Goal: Transaction & Acquisition: Purchase product/service

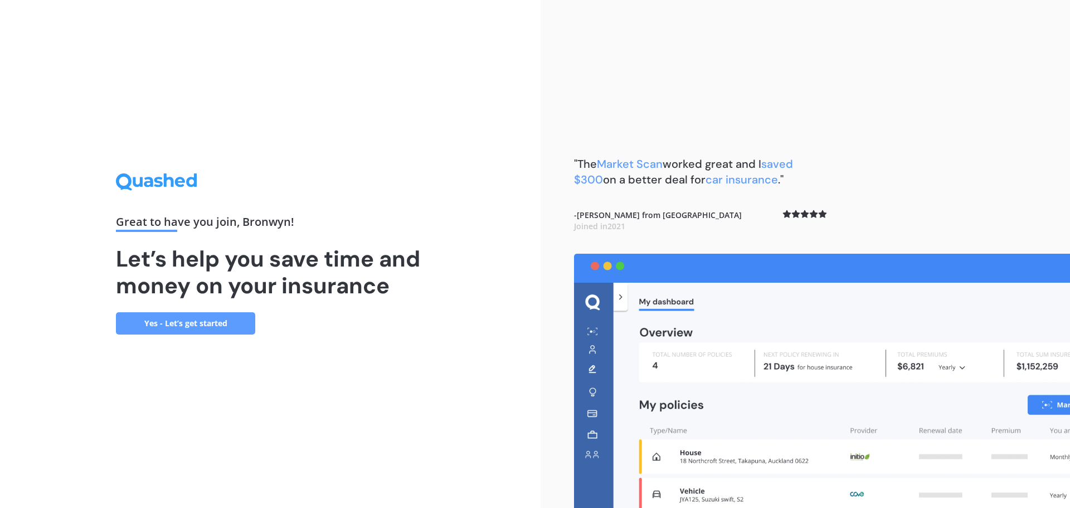
click at [165, 322] on link "Yes - Let’s get started" at bounding box center [185, 323] width 139 height 22
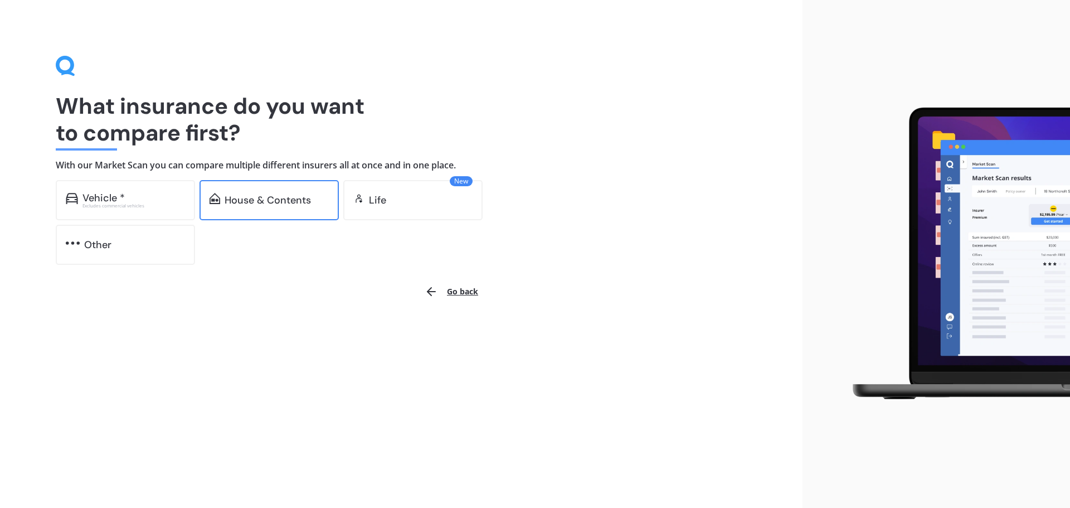
click at [249, 196] on div "House & Contents" at bounding box center [268, 199] width 86 height 11
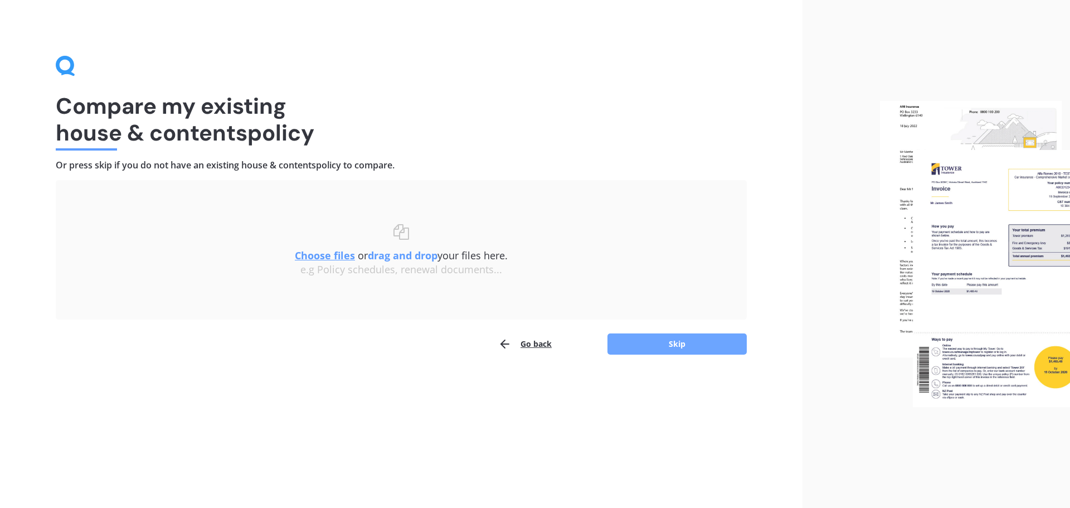
click at [660, 342] on button "Skip" at bounding box center [676, 343] width 139 height 21
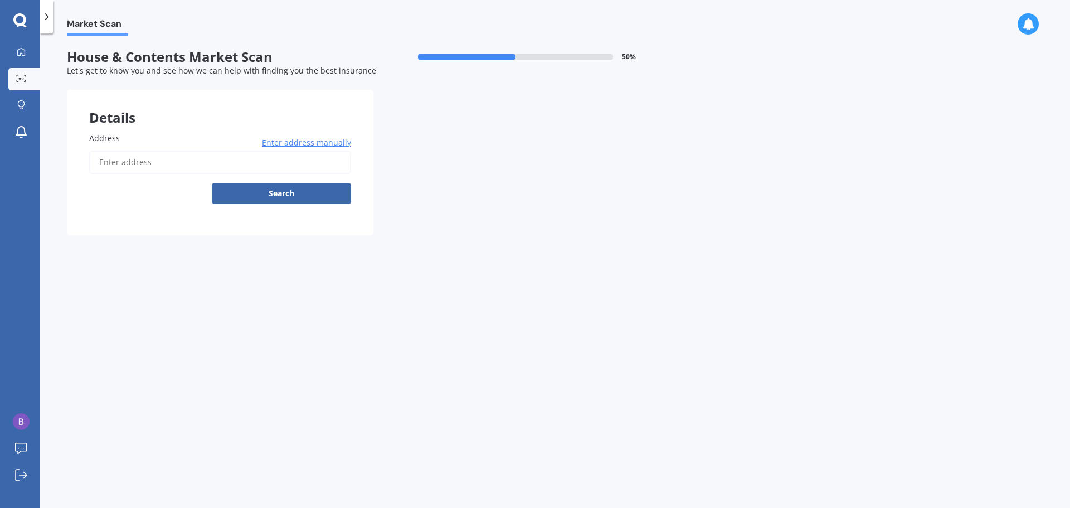
click at [118, 162] on input "Address" at bounding box center [220, 161] width 262 height 23
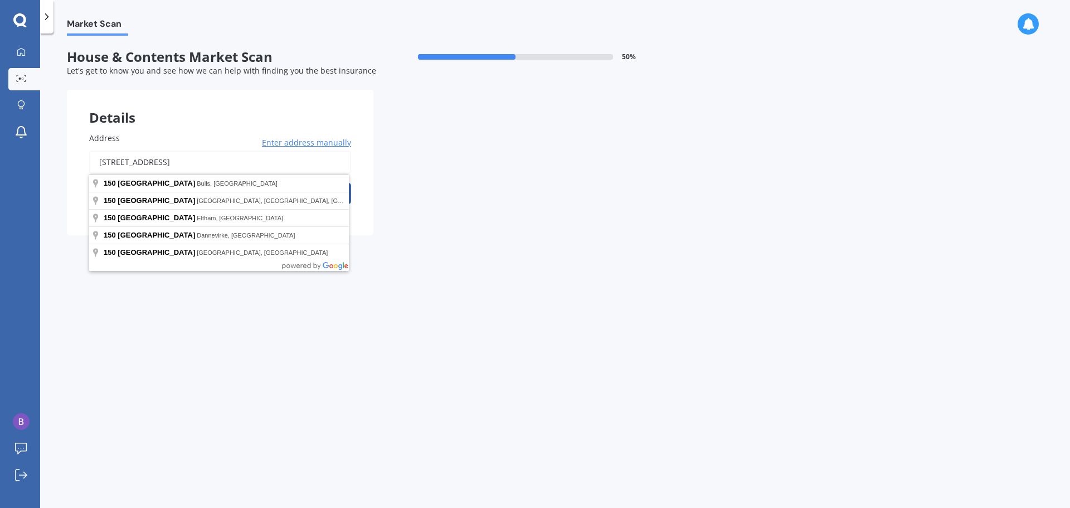
type input "[STREET_ADDRESS]"
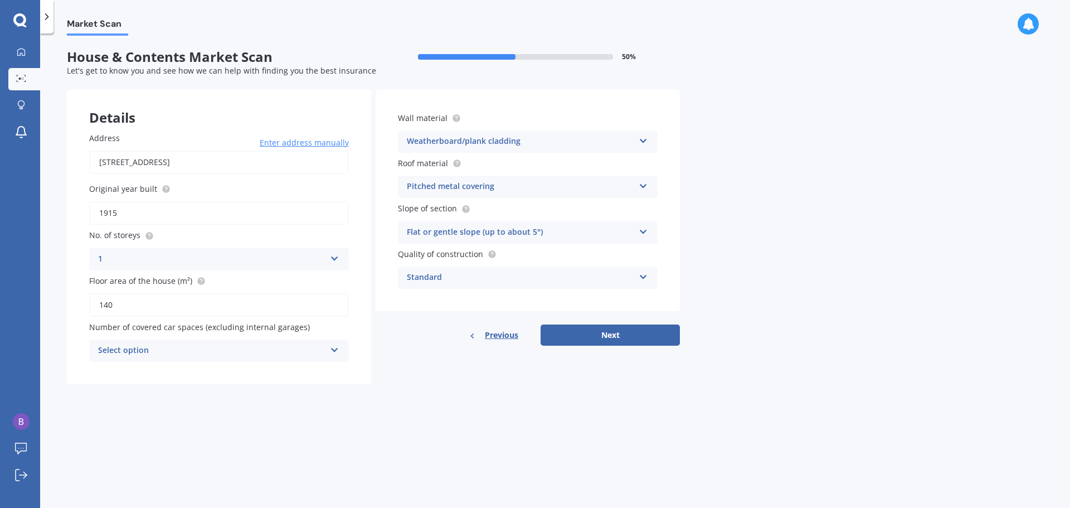
click at [335, 350] on icon at bounding box center [334, 348] width 9 height 8
click at [100, 451] on span "4" at bounding box center [101, 452] width 4 height 11
click at [639, 235] on div "Flat or gentle slope (up to about 5°) Flat or gentle slope (up to about 5°) Mod…" at bounding box center [528, 232] width 260 height 22
click at [431, 255] on span "Flat or gentle slope (up to about 5°)" at bounding box center [475, 254] width 136 height 11
drag, startPoint x: 640, startPoint y: 276, endPoint x: 630, endPoint y: 276, distance: 10.6
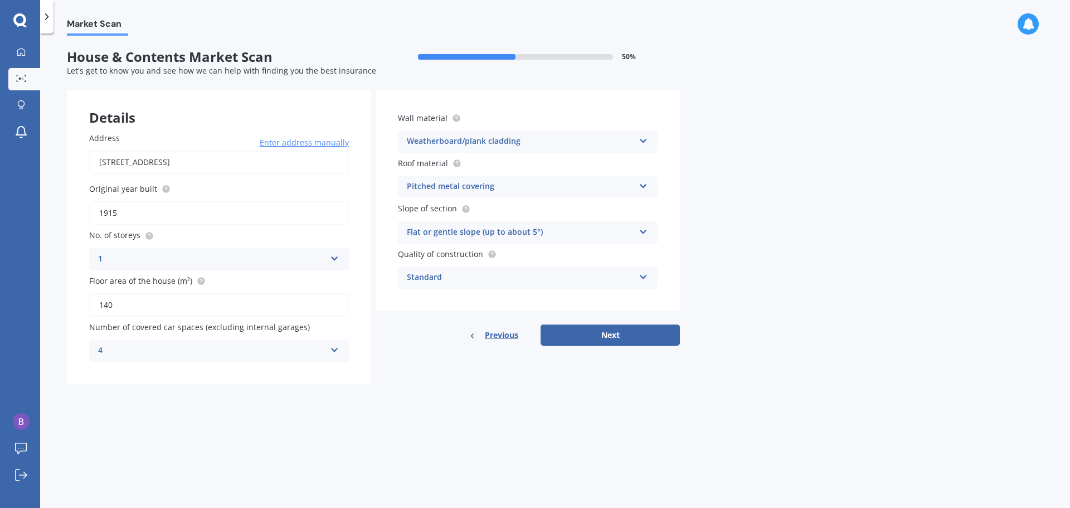
click at [638, 276] on div "Standard Standard High Prestige" at bounding box center [528, 277] width 260 height 22
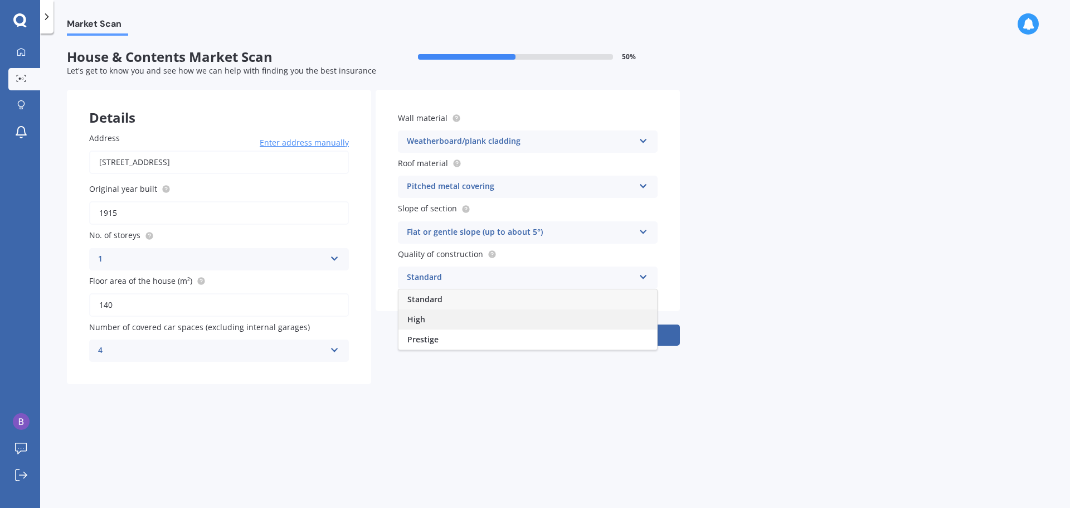
click at [421, 317] on span "High" at bounding box center [416, 319] width 18 height 11
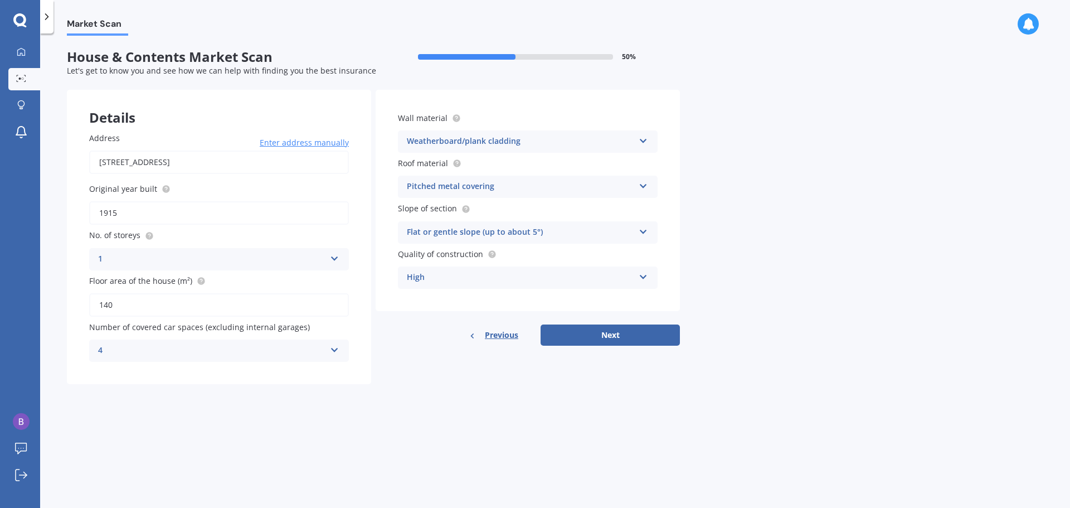
click at [435, 275] on div "High" at bounding box center [520, 277] width 227 height 13
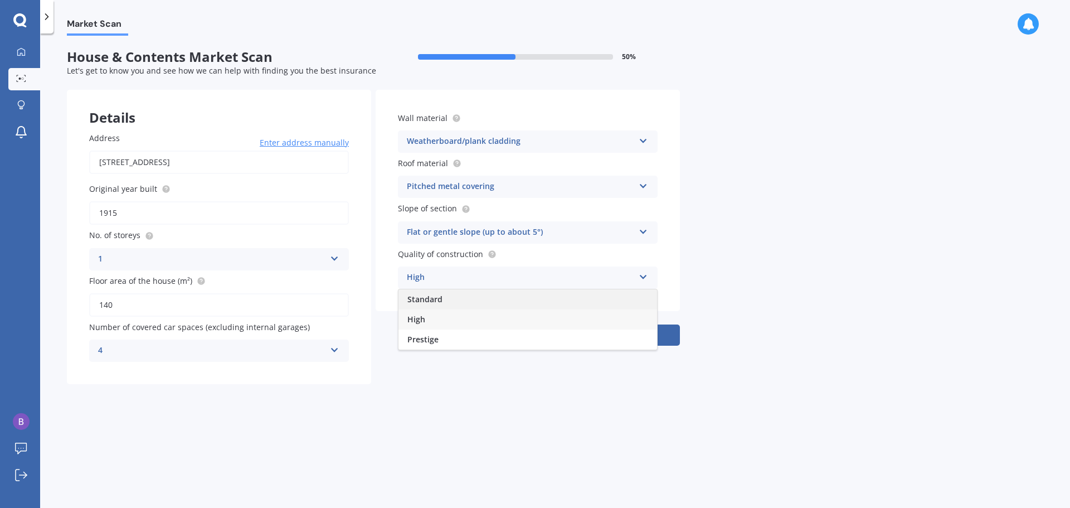
click at [426, 298] on span "Standard" at bounding box center [424, 299] width 35 height 11
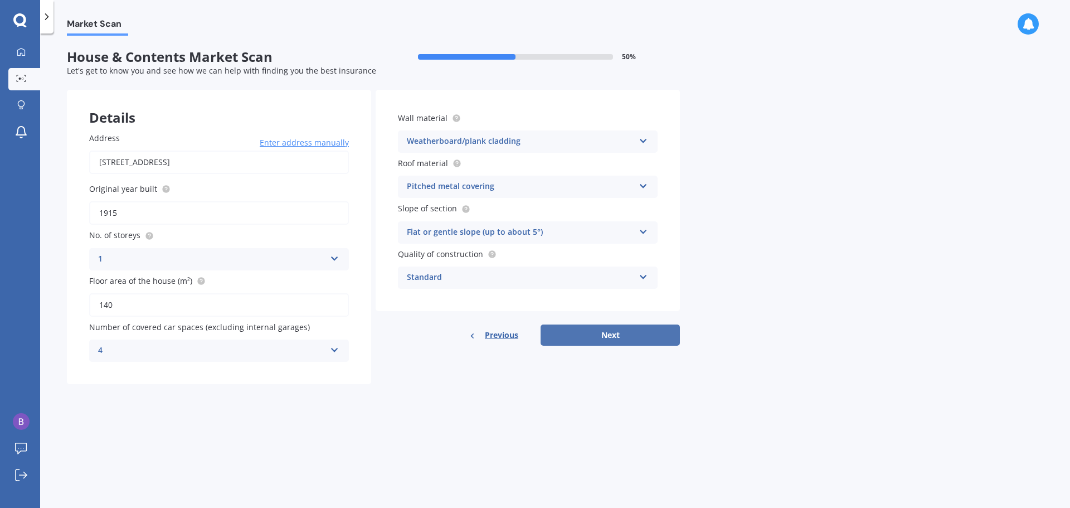
click at [617, 335] on button "Next" at bounding box center [610, 334] width 139 height 21
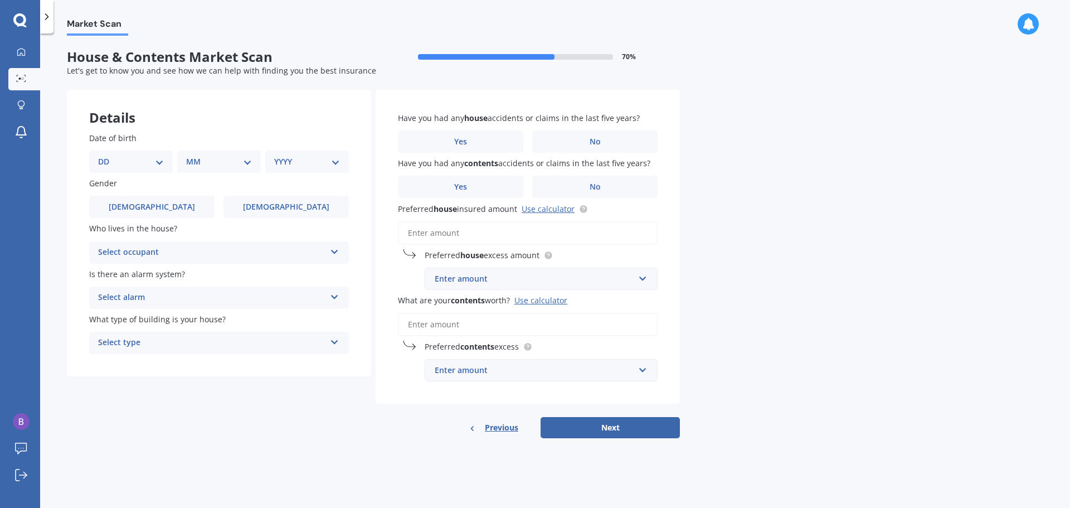
click at [106, 158] on select "DD 01 02 03 04 05 06 07 08 09 10 11 12 13 14 15 16 17 18 19 20 21 22 23 24 25 2…" at bounding box center [131, 161] width 66 height 12
select select "10"
click at [107, 155] on select "DD 01 02 03 04 05 06 07 08 09 10 11 12 13 14 15 16 17 18 19 20 21 22 23 24 25 2…" at bounding box center [131, 161] width 66 height 12
click at [196, 158] on select "MM 01 02 03 04 05 06 07 08 09 10 11 12" at bounding box center [221, 161] width 61 height 12
select select "07"
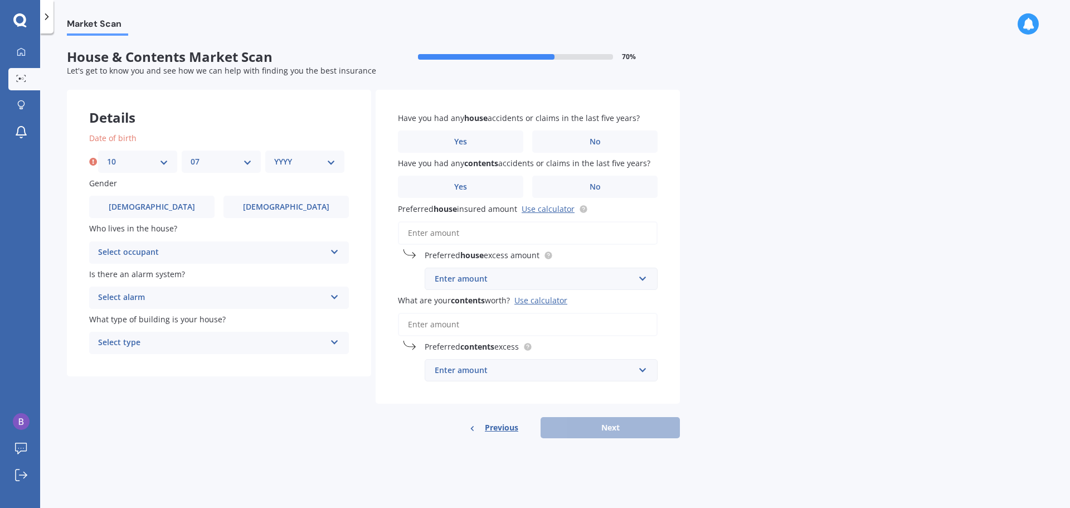
click at [191, 155] on select "MM 01 02 03 04 05 06 07 08 09 10 11 12" at bounding box center [221, 161] width 61 height 12
click at [276, 162] on select "YYYY 2009 2008 2007 2006 2005 2004 2003 2002 2001 2000 1999 1998 1997 1996 1995…" at bounding box center [304, 161] width 61 height 12
select select "1970"
click at [274, 155] on select "YYYY 2009 2008 2007 2006 2005 2004 2003 2002 2001 2000 1999 1998 1997 1996 1995…" at bounding box center [304, 161] width 61 height 12
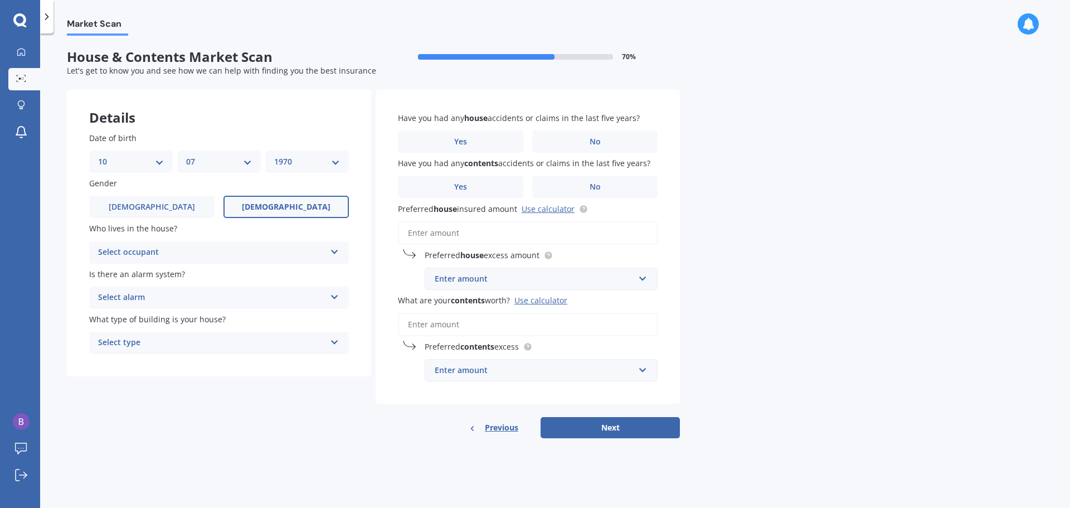
click at [283, 210] on span "[DEMOGRAPHIC_DATA]" at bounding box center [286, 206] width 89 height 9
click at [0, 0] on input "[DEMOGRAPHIC_DATA]" at bounding box center [0, 0] width 0 height 0
click at [173, 250] on div "Select occupant" at bounding box center [211, 252] width 227 height 13
click at [108, 272] on span "Owner" at bounding box center [111, 274] width 25 height 11
click at [152, 345] on div "Select type" at bounding box center [211, 342] width 227 height 13
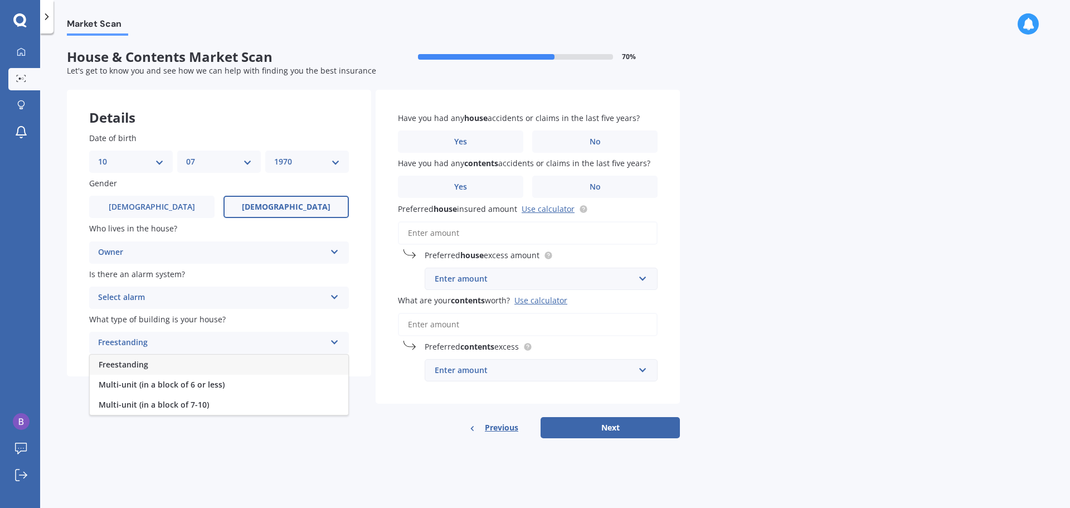
click at [130, 363] on span "Freestanding" at bounding box center [124, 364] width 50 height 11
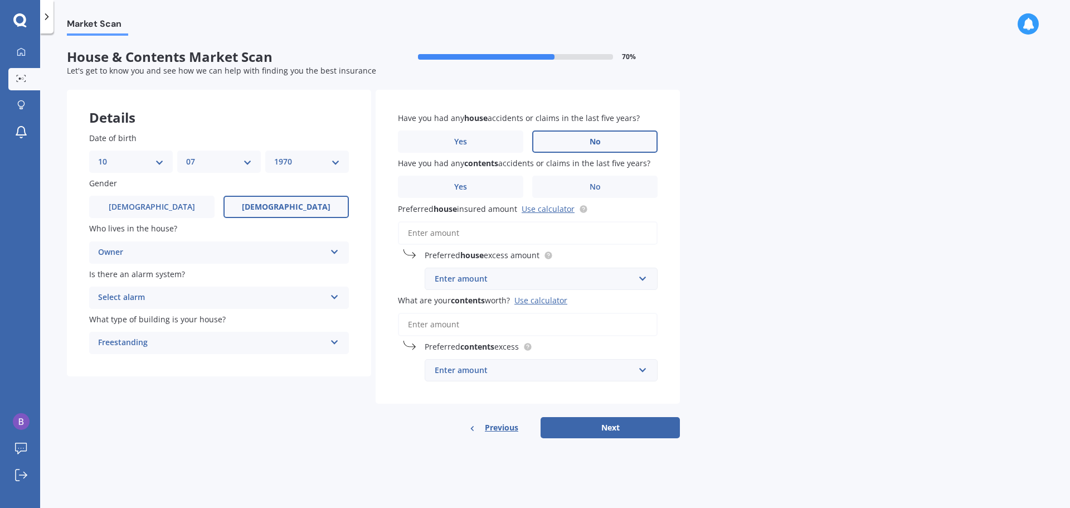
click at [602, 137] on label "No" at bounding box center [594, 141] width 125 height 22
click at [0, 0] on input "No" at bounding box center [0, 0] width 0 height 0
click at [597, 185] on span "No" at bounding box center [595, 186] width 11 height 9
click at [0, 0] on input "No" at bounding box center [0, 0] width 0 height 0
click at [422, 235] on input "Preferred house insured amount Use calculator" at bounding box center [528, 232] width 260 height 23
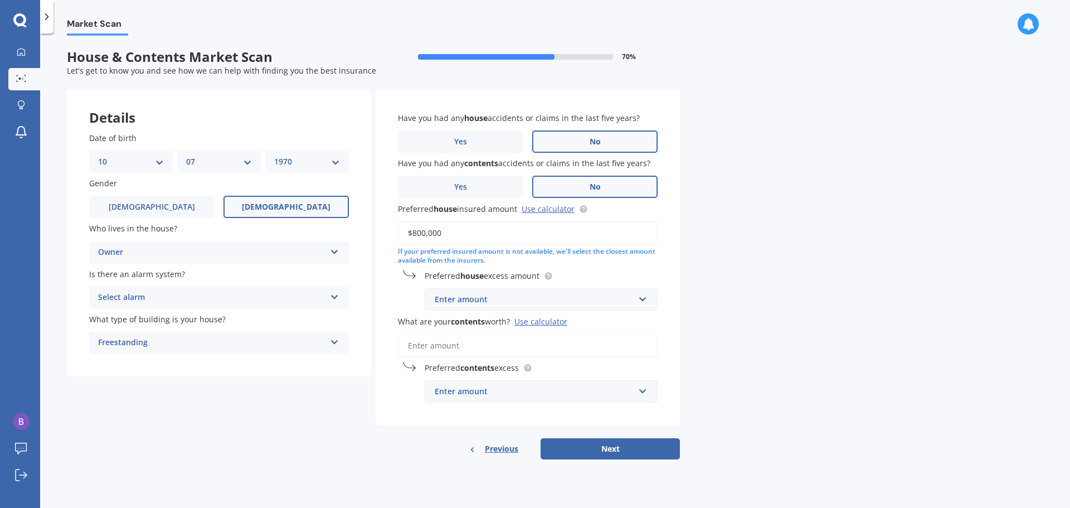
type input "$800,000"
click at [474, 298] on div "Enter amount" at bounding box center [534, 299] width 199 height 12
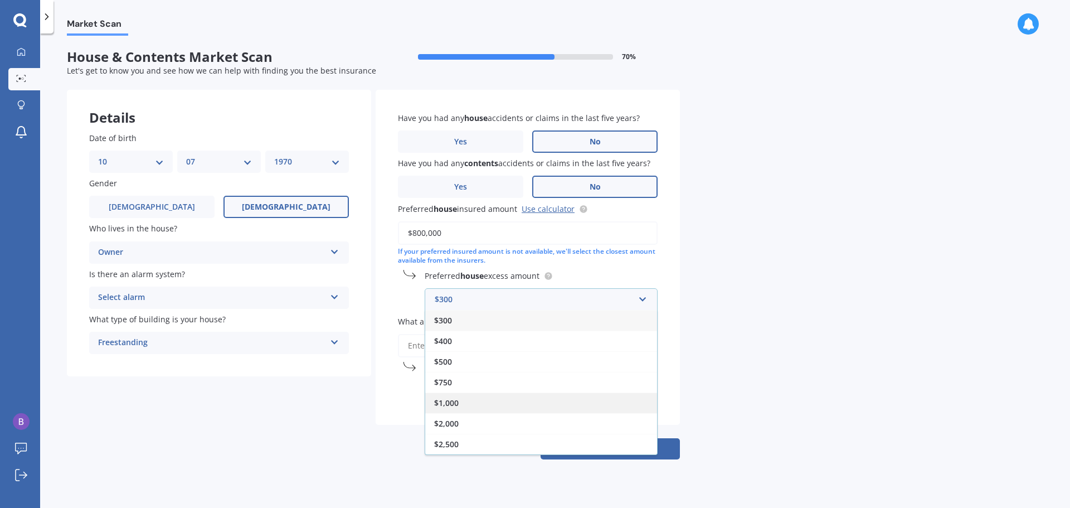
click at [455, 402] on span "$1,000" at bounding box center [446, 402] width 25 height 11
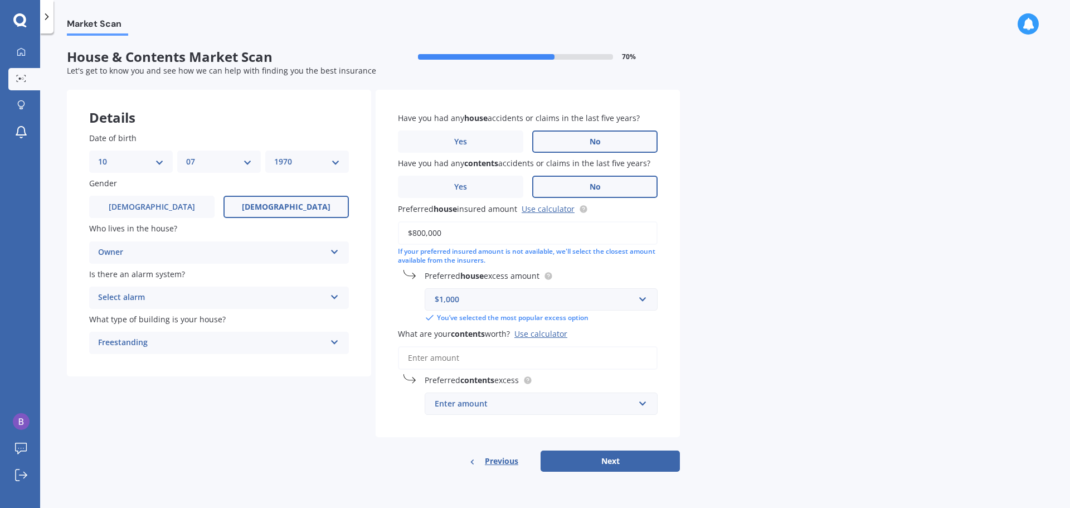
click at [441, 356] on input "What are your contents worth? Use calculator" at bounding box center [528, 357] width 260 height 23
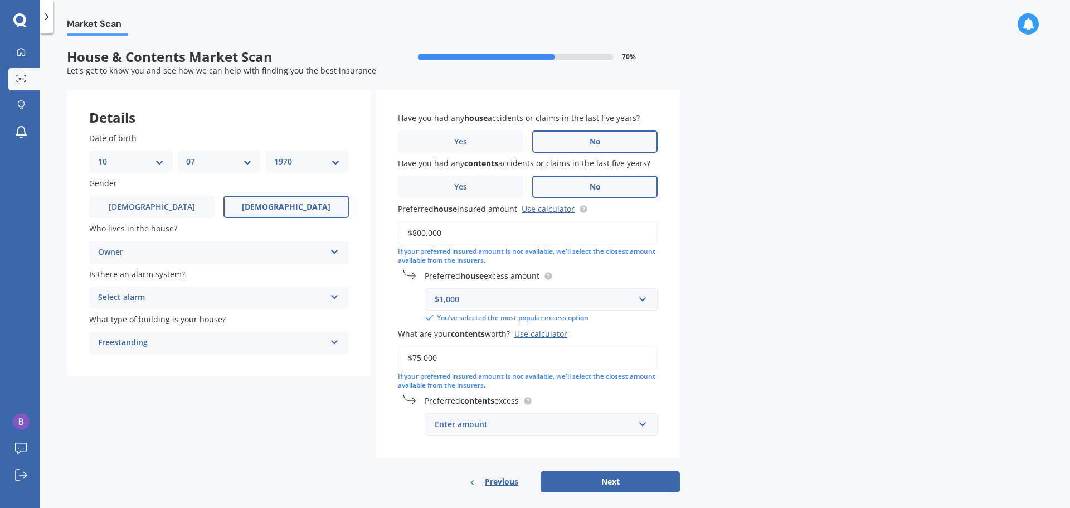
type input "$75,000"
click at [518, 425] on div "Enter amount" at bounding box center [534, 424] width 199 height 12
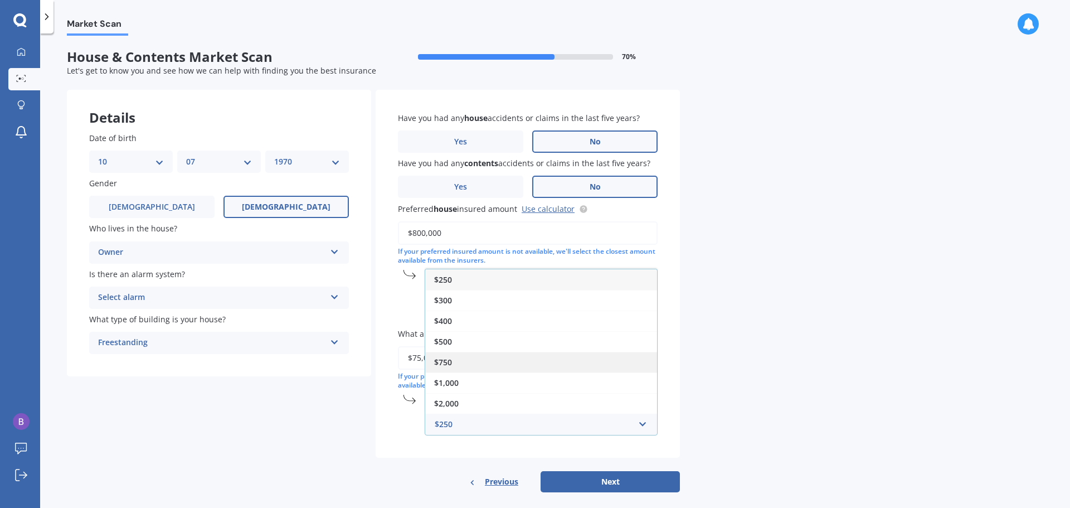
click at [445, 359] on span "$750" at bounding box center [443, 362] width 18 height 11
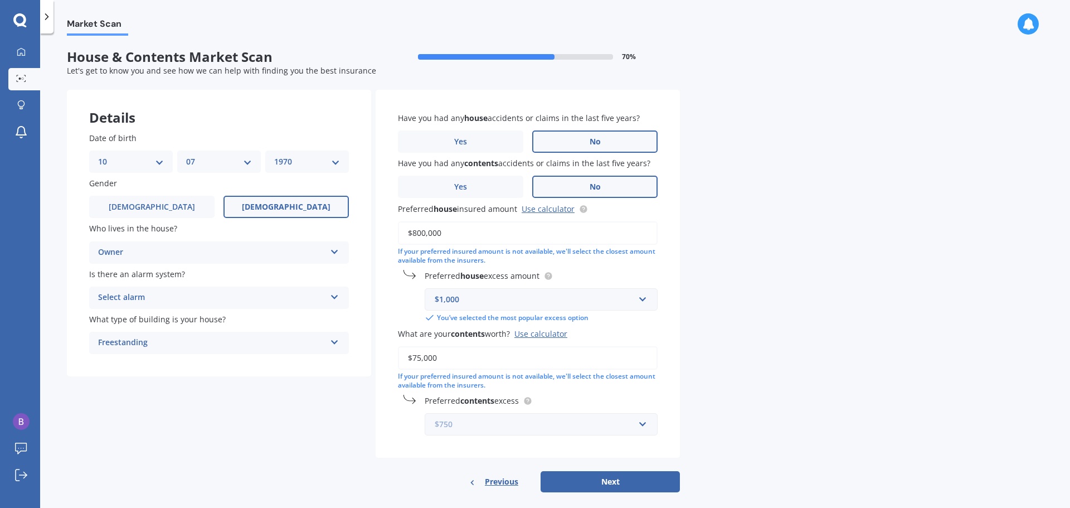
scroll to position [13, 0]
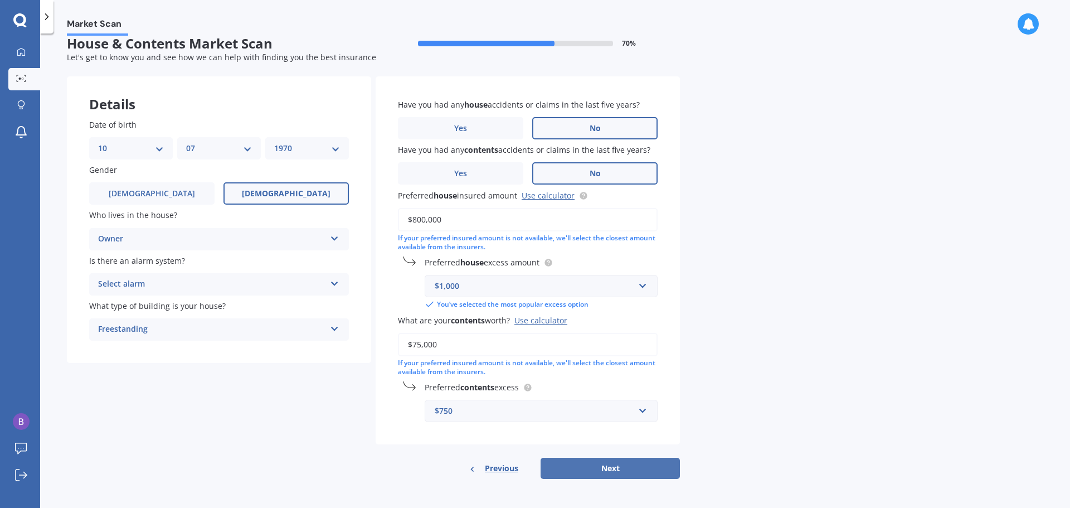
click at [576, 471] on button "Next" at bounding box center [610, 467] width 139 height 21
click at [216, 280] on div "Select alarm" at bounding box center [214, 284] width 222 height 12
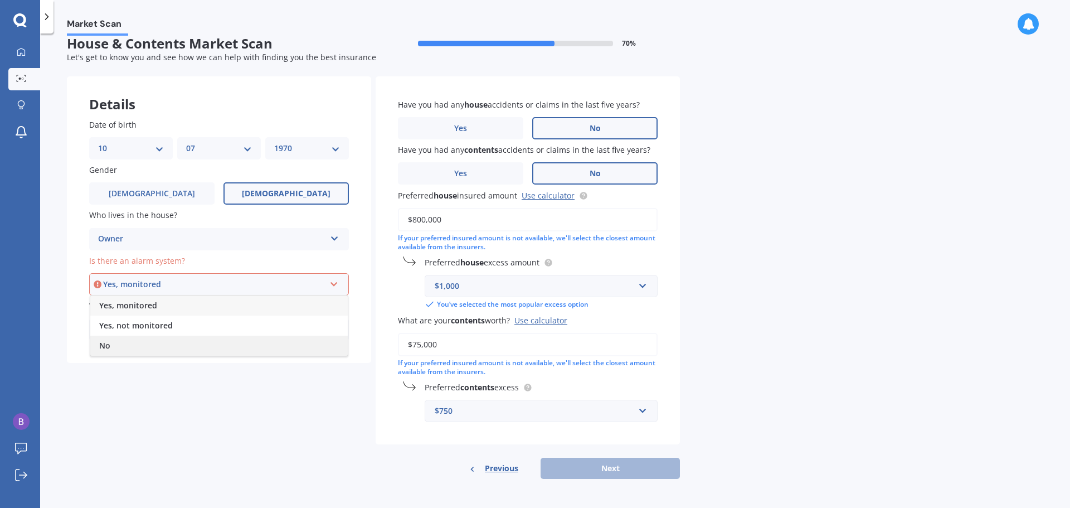
click at [108, 347] on span "No" at bounding box center [104, 345] width 11 height 11
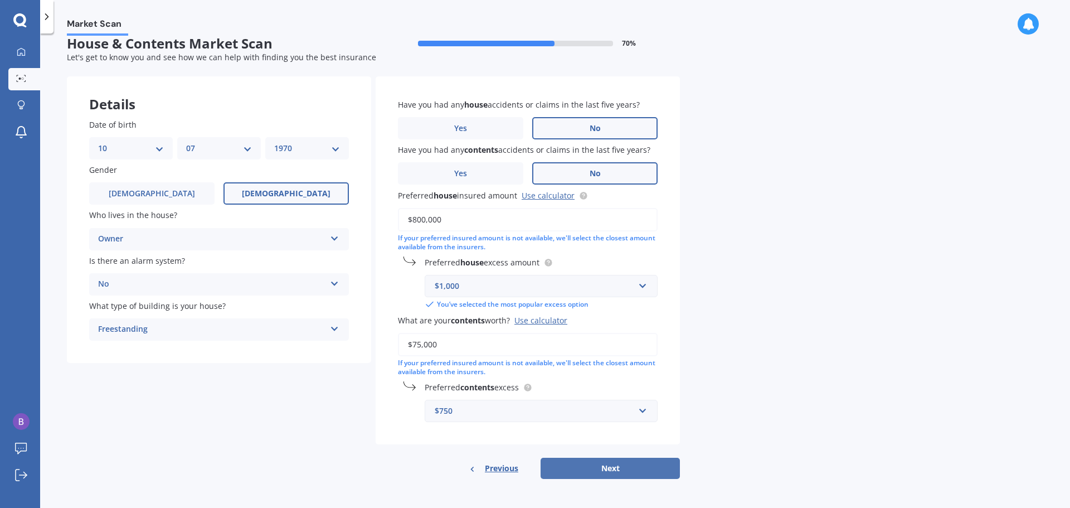
click at [608, 470] on button "Next" at bounding box center [610, 467] width 139 height 21
select select "10"
select select "07"
select select "1970"
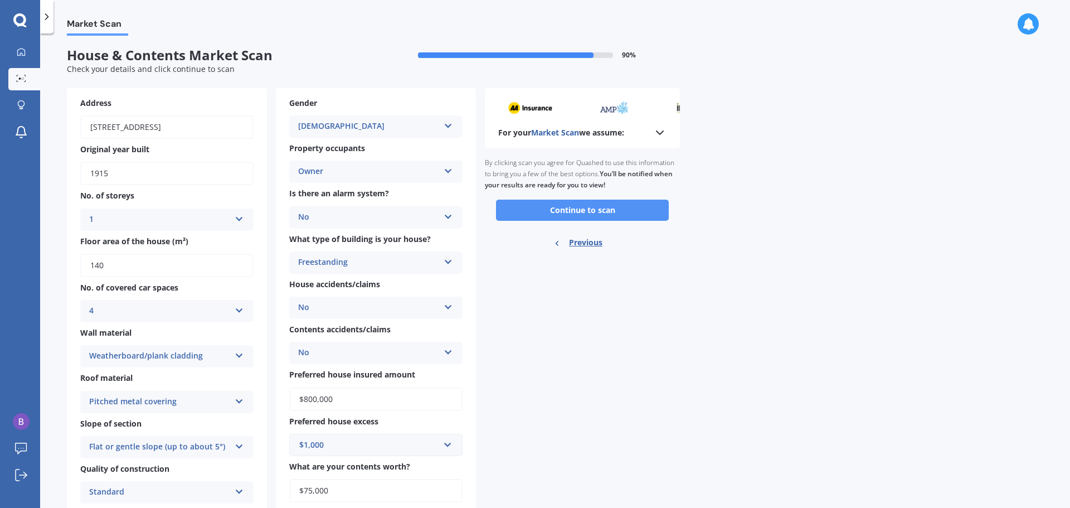
scroll to position [0, 0]
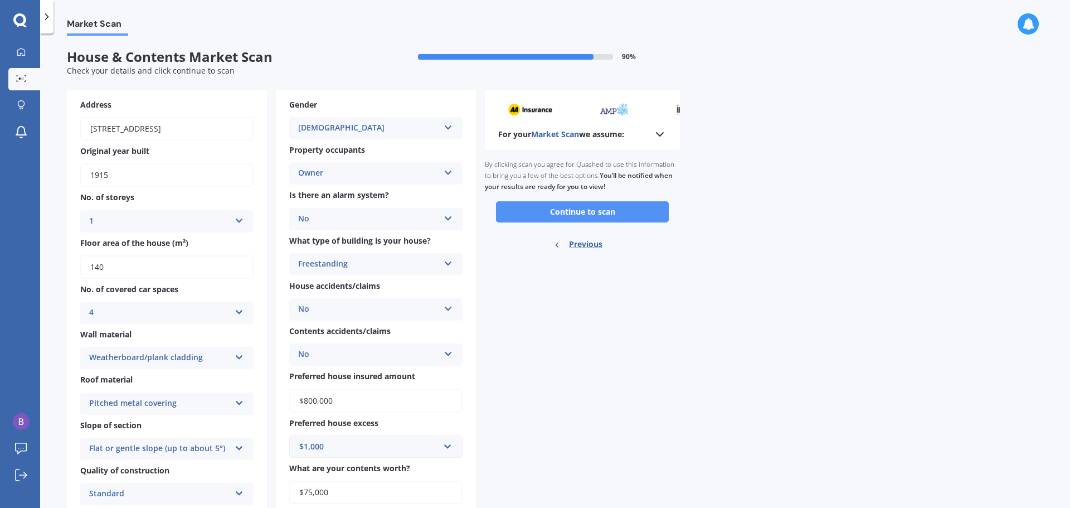
click at [577, 213] on button "Continue to scan" at bounding box center [582, 211] width 173 height 21
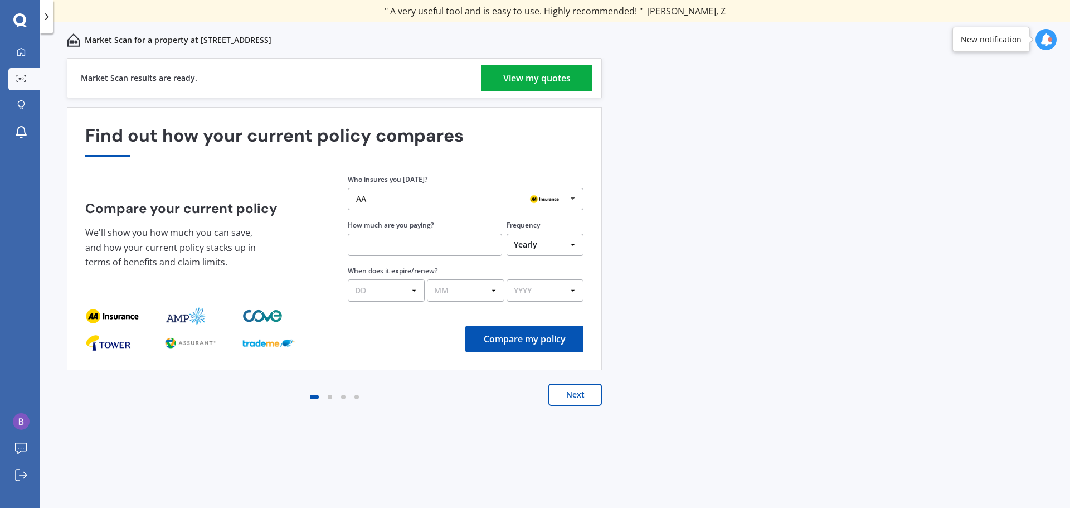
click at [548, 77] on div "View my quotes" at bounding box center [536, 78] width 67 height 27
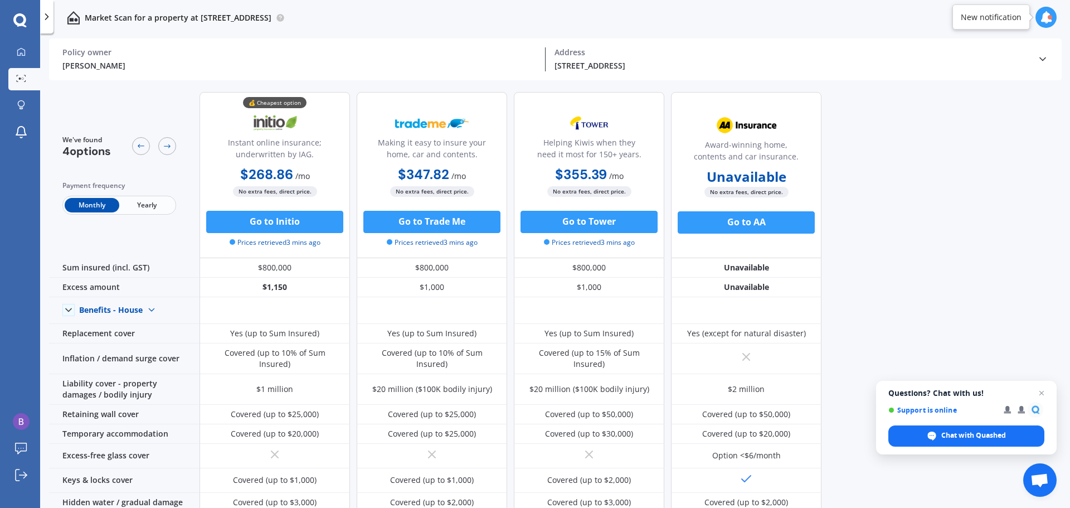
click at [143, 204] on span "Yearly" at bounding box center [146, 205] width 55 height 14
click at [96, 201] on span "Monthly" at bounding box center [92, 205] width 55 height 14
click at [169, 147] on icon at bounding box center [167, 146] width 7 height 4
click at [137, 147] on icon at bounding box center [141, 146] width 9 height 9
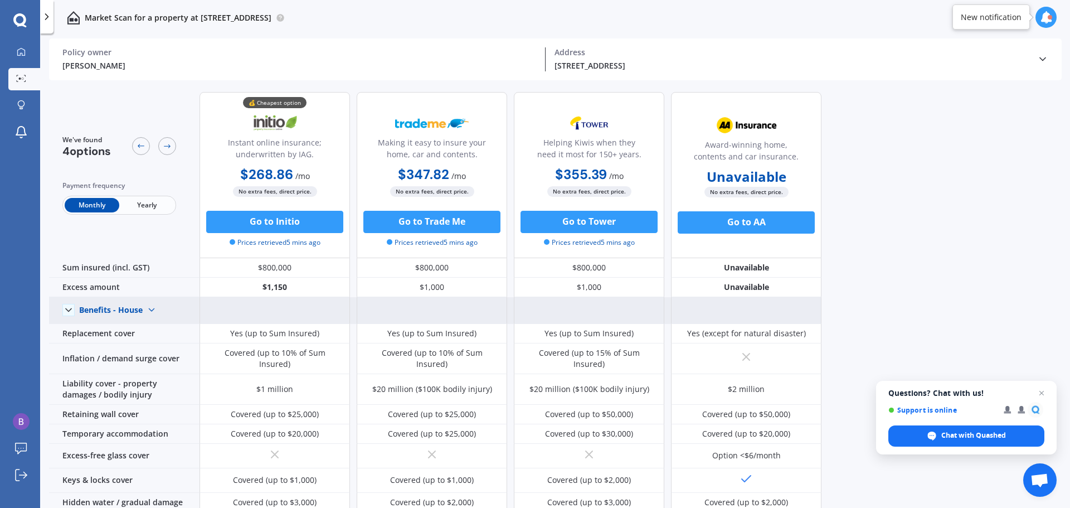
click at [145, 308] on img at bounding box center [152, 310] width 18 height 18
click at [134, 347] on span "Benefits - Contents" at bounding box center [124, 349] width 71 height 11
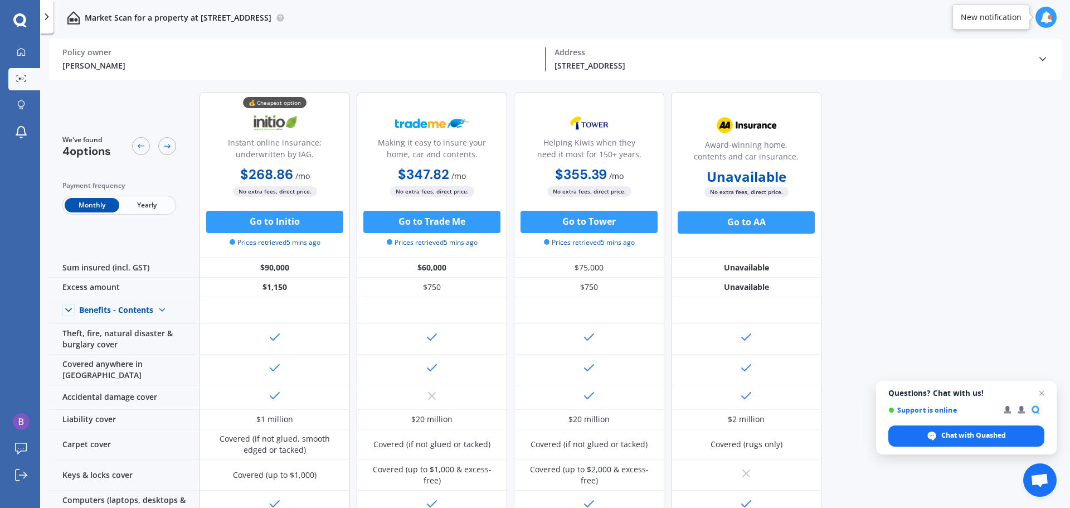
click at [148, 205] on span "Yearly" at bounding box center [146, 205] width 55 height 14
click at [84, 204] on span "Monthly" at bounding box center [92, 205] width 55 height 14
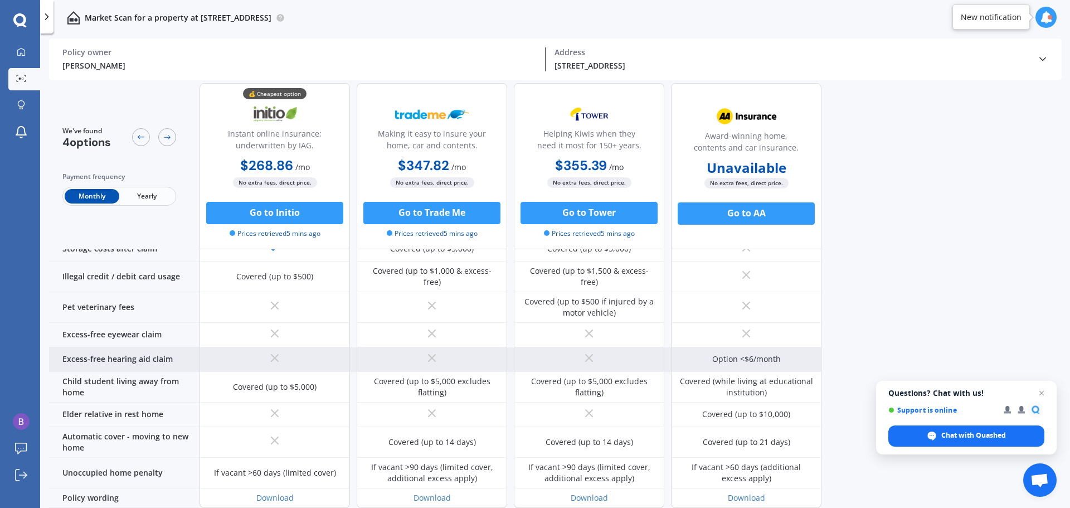
scroll to position [737, 0]
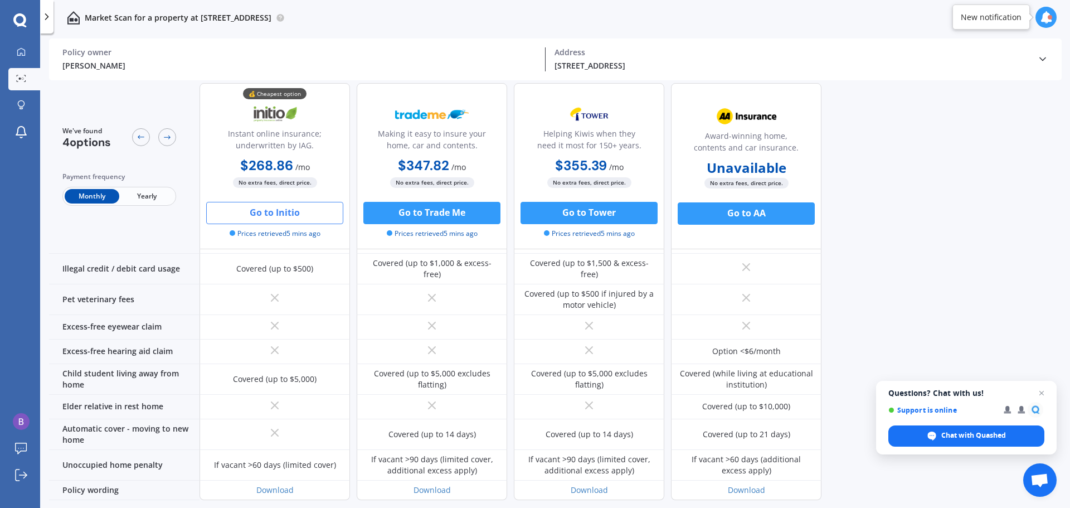
click at [264, 212] on button "Go to Initio" at bounding box center [274, 213] width 137 height 22
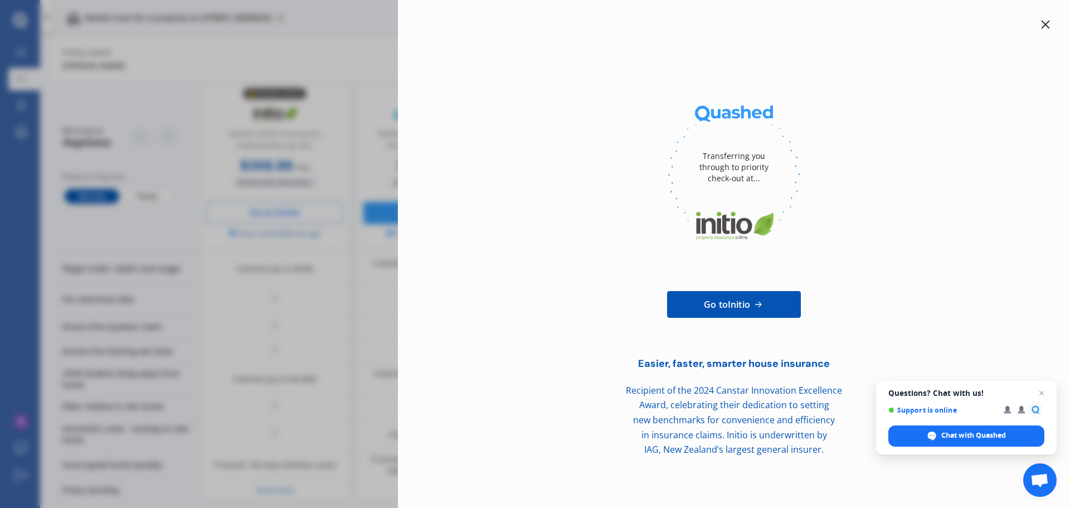
click at [1046, 24] on icon at bounding box center [1045, 25] width 8 height 8
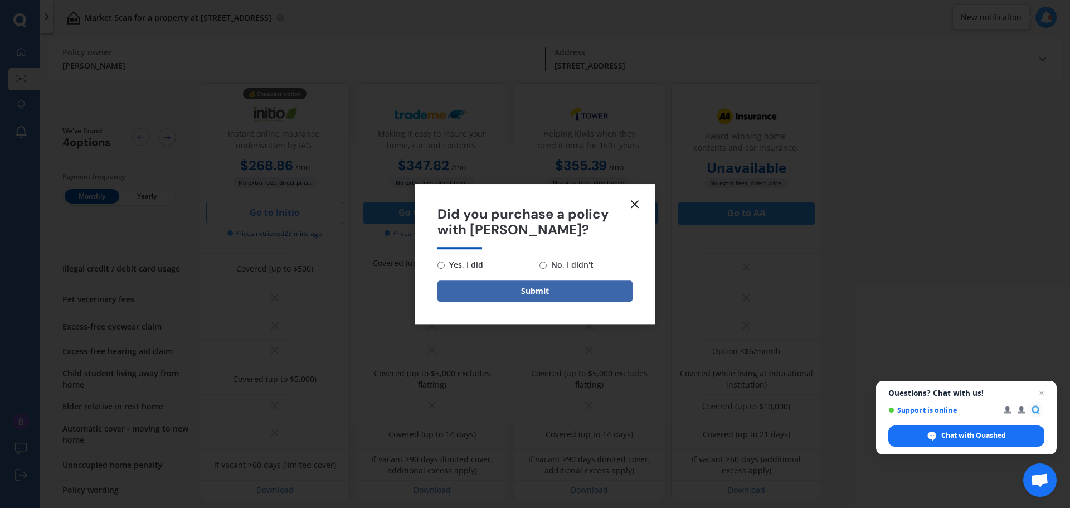
click at [636, 204] on icon at bounding box center [634, 203] width 13 height 13
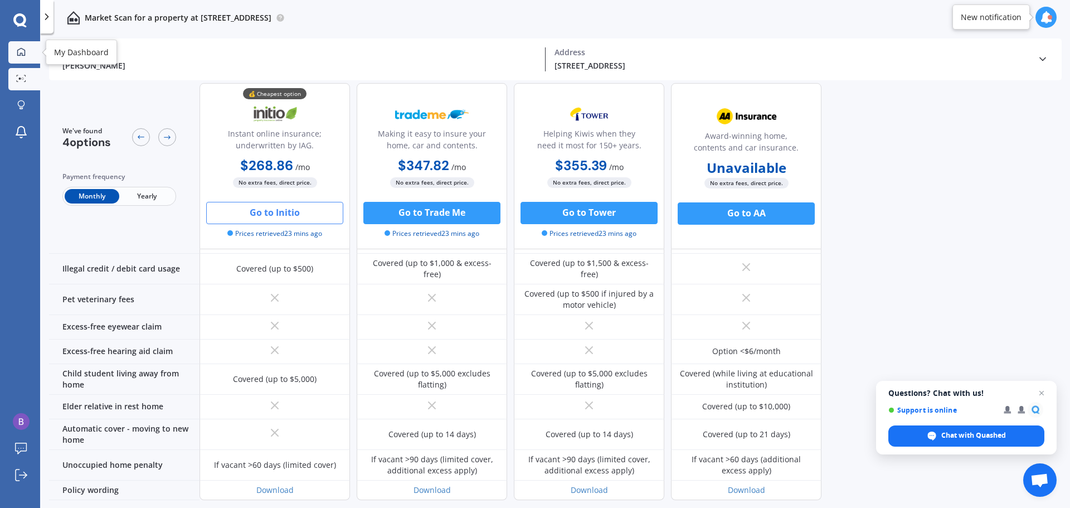
click at [21, 50] on icon at bounding box center [21, 51] width 9 height 9
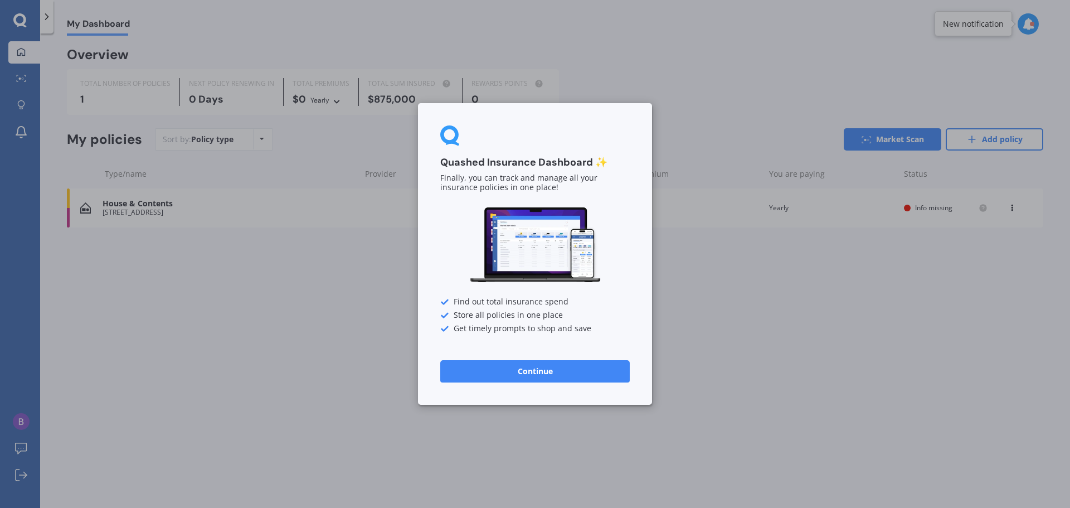
click at [559, 374] on button "Continue" at bounding box center [534, 371] width 189 height 22
